Goal: Transaction & Acquisition: Purchase product/service

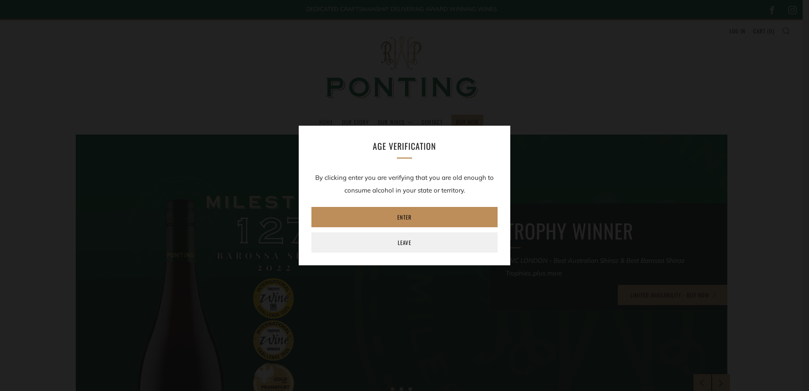
click at [404, 216] on link "Enter" at bounding box center [405, 217] width 186 height 20
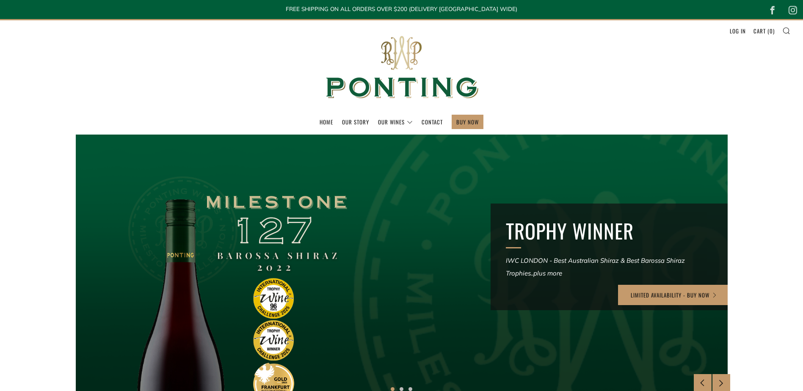
click at [580, 172] on div at bounding box center [401, 265] width 782 height 315
click at [684, 293] on link "LIMITED AVAILABILITY - BUY NOW" at bounding box center [674, 295] width 112 height 20
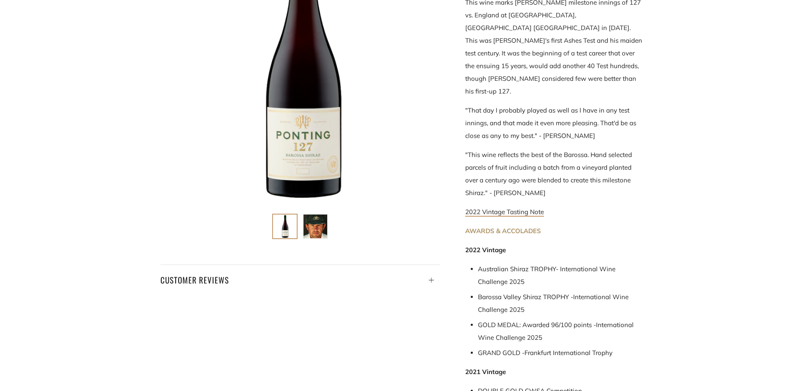
scroll to position [215, 0]
